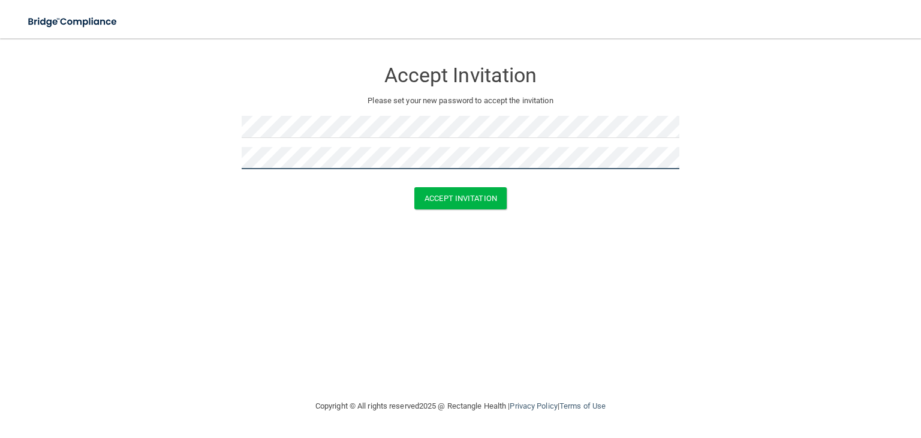
click at [414, 187] on button "Accept Invitation" at bounding box center [460, 198] width 92 height 22
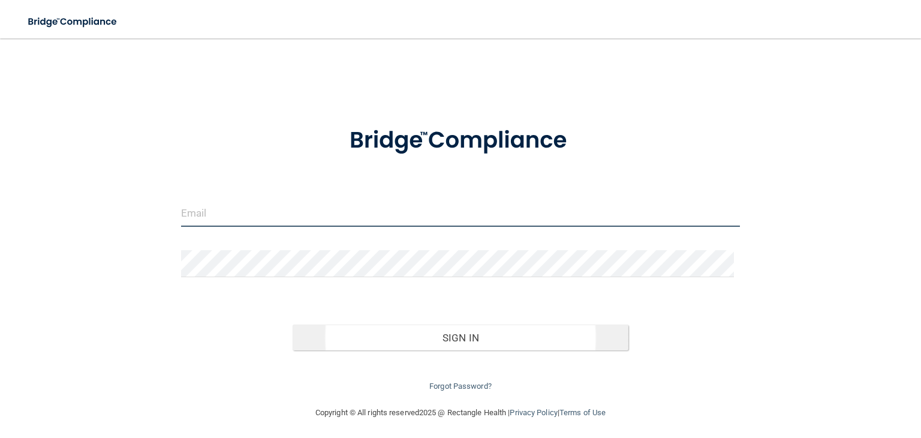
type input "[EMAIL_ADDRESS][DOMAIN_NAME]"
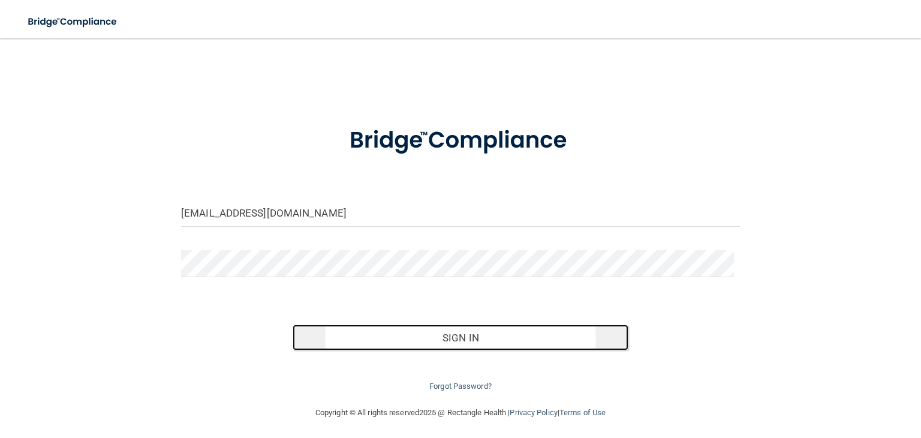
click at [456, 332] on button "Sign In" at bounding box center [460, 337] width 335 height 26
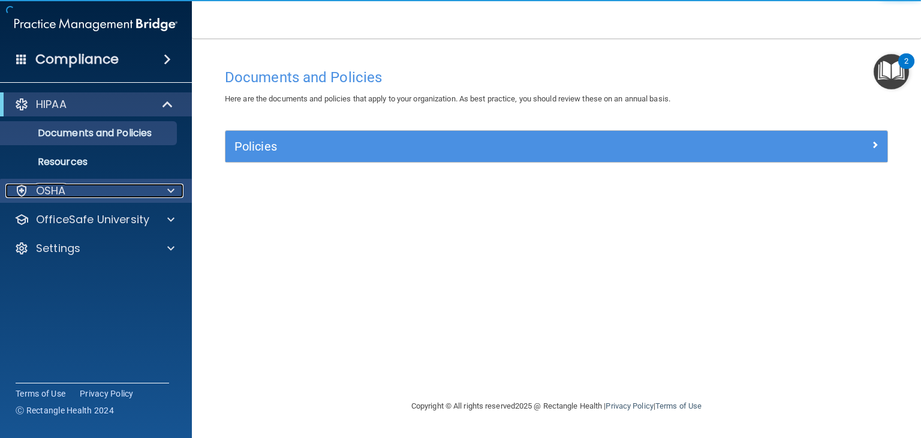
click at [163, 188] on div at bounding box center [169, 190] width 30 height 14
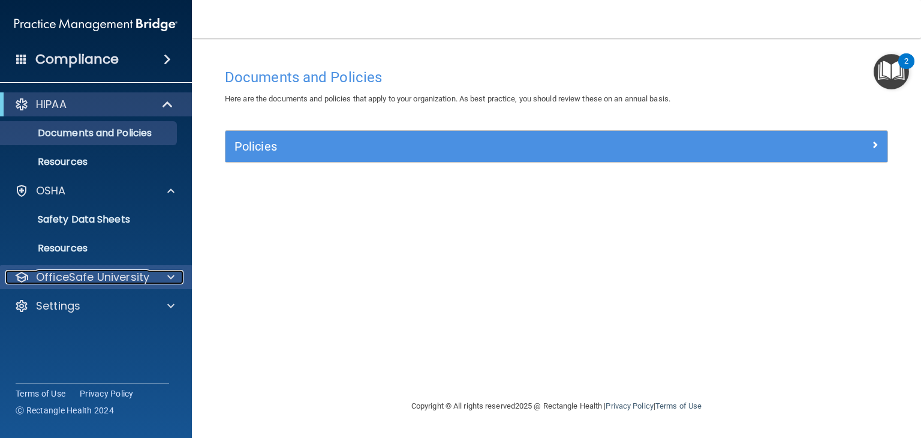
click at [175, 279] on div at bounding box center [169, 277] width 30 height 14
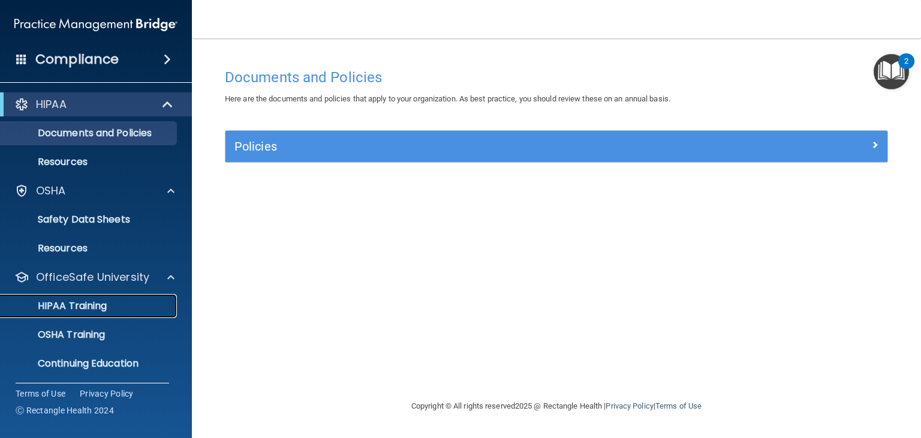
click at [95, 300] on p "HIPAA Training" at bounding box center [57, 306] width 99 height 12
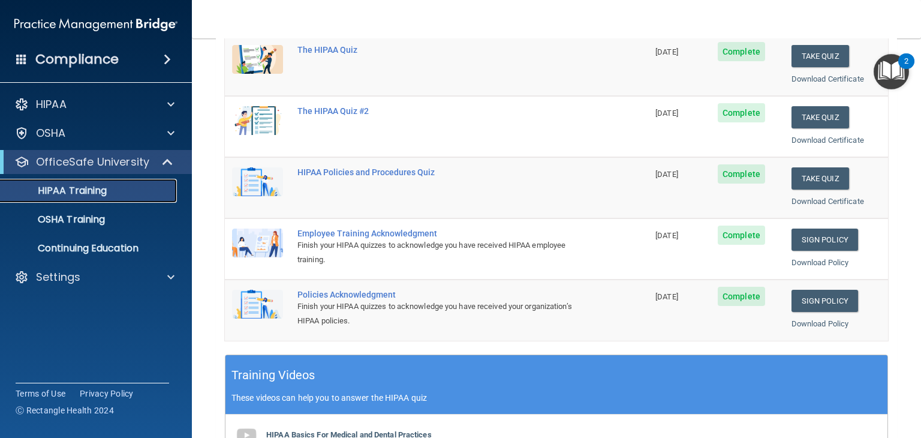
scroll to position [156, 0]
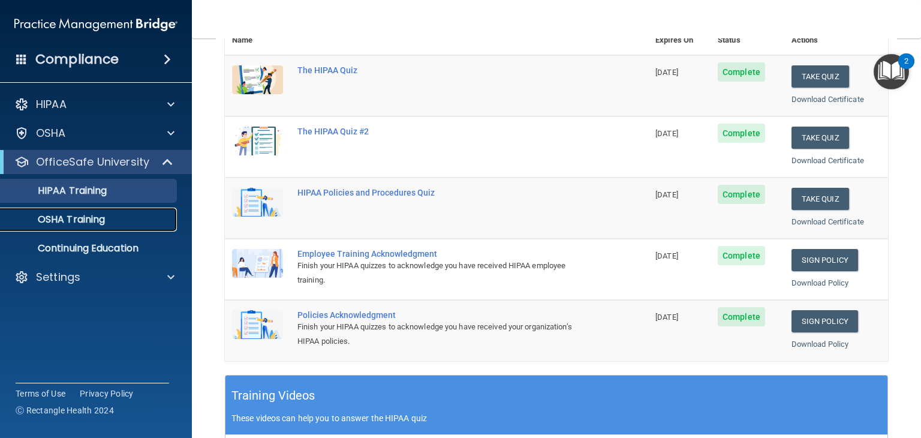
click at [85, 225] on p "OSHA Training" at bounding box center [56, 219] width 97 height 12
